Goal: Information Seeking & Learning: Learn about a topic

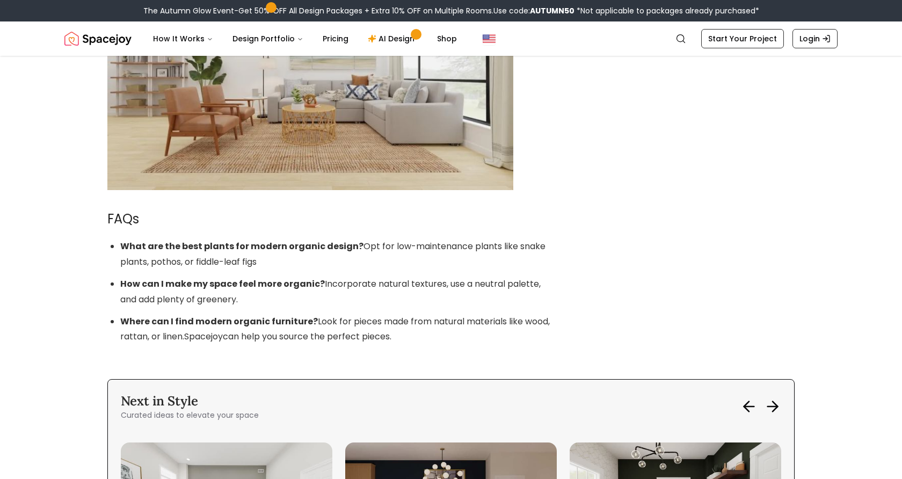
scroll to position [2884, 0]
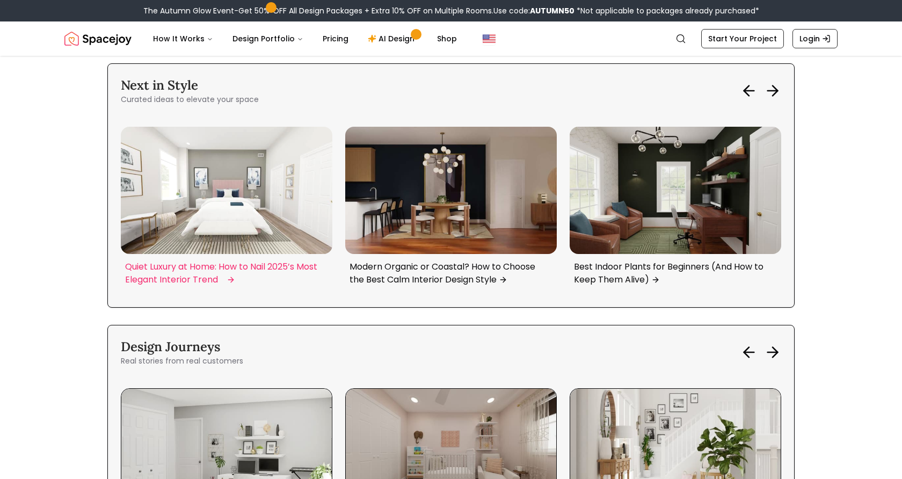
click at [167, 282] on p "Quiet Luxury at Home: How to Nail 2025’s Most Elegant Interior Trend" at bounding box center [224, 273] width 199 height 26
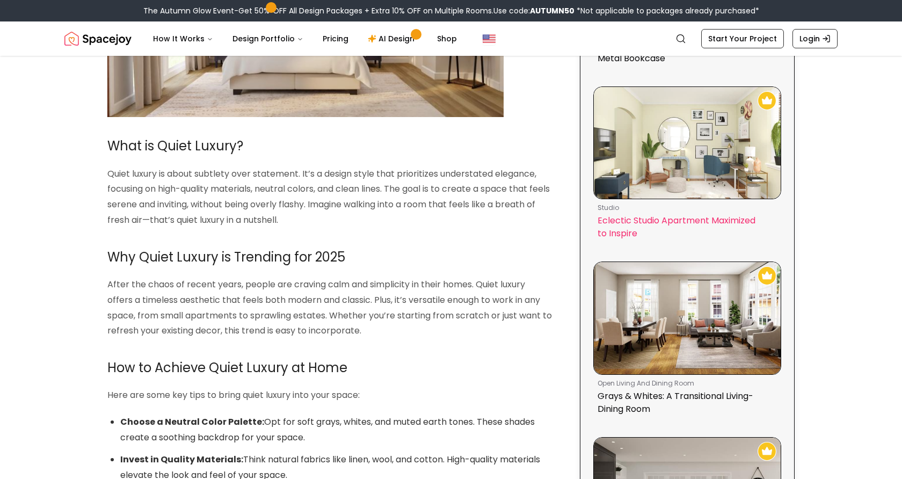
scroll to position [26, 0]
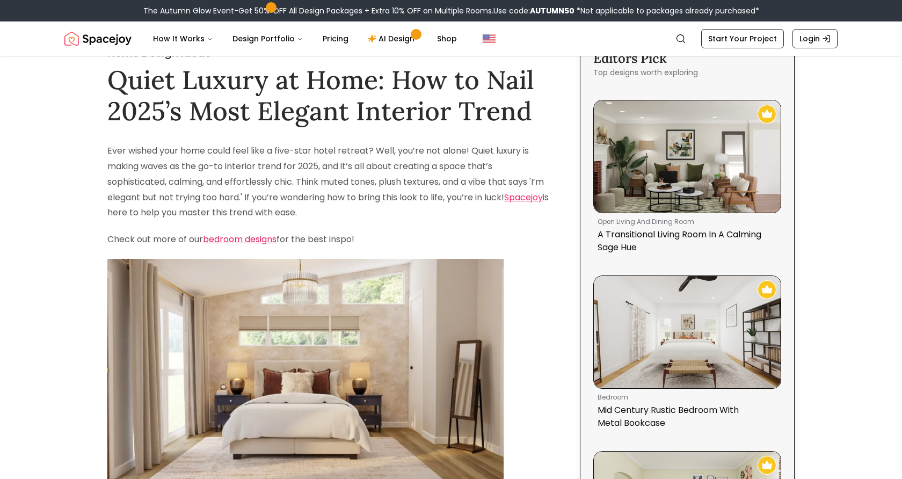
click at [250, 236] on link "bedroom designs" at bounding box center [240, 239] width 74 height 12
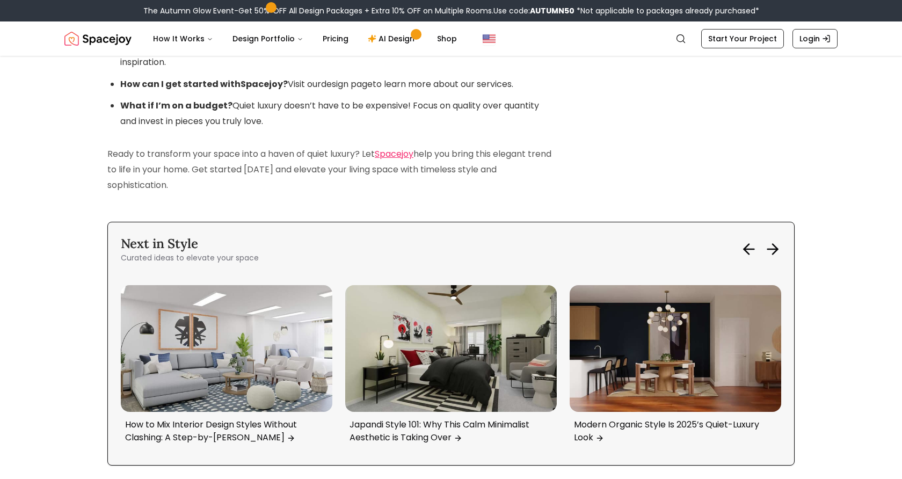
scroll to position [1997, 0]
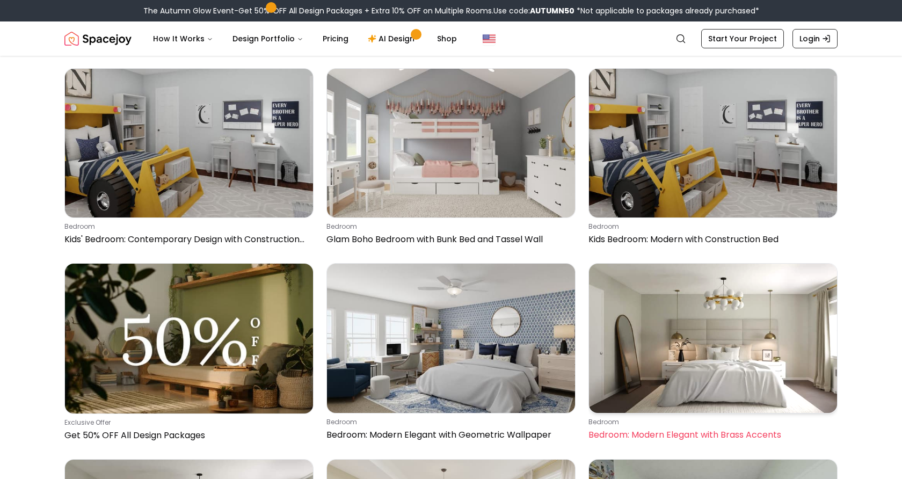
scroll to position [260, 0]
